Goal: Navigation & Orientation: Find specific page/section

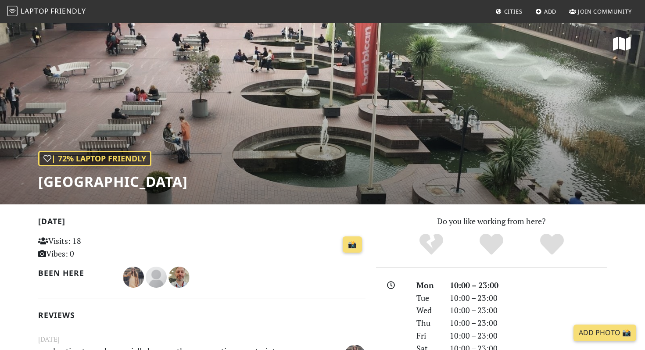
click at [56, 13] on span "Friendly" at bounding box center [67, 11] width 35 height 10
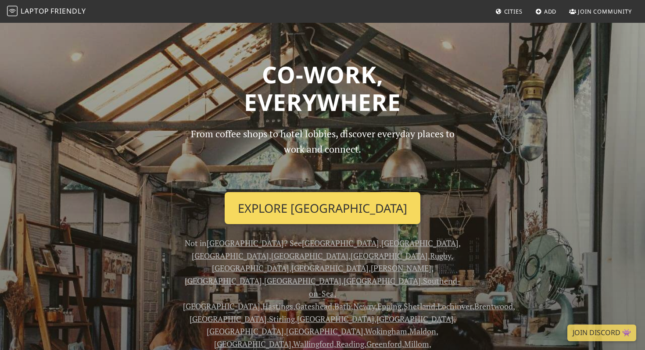
click at [311, 203] on link "Explore [GEOGRAPHIC_DATA]" at bounding box center [323, 208] width 196 height 32
